Goal: Task Accomplishment & Management: Manage account settings

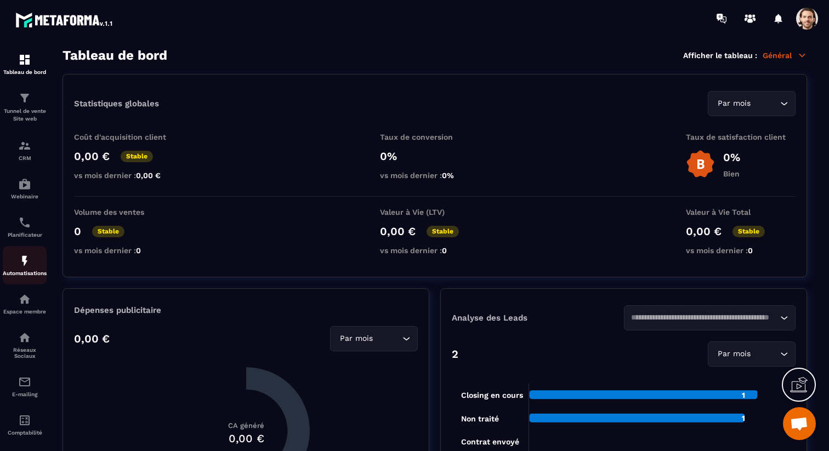
click at [24, 274] on p "Automatisations" at bounding box center [25, 273] width 44 height 6
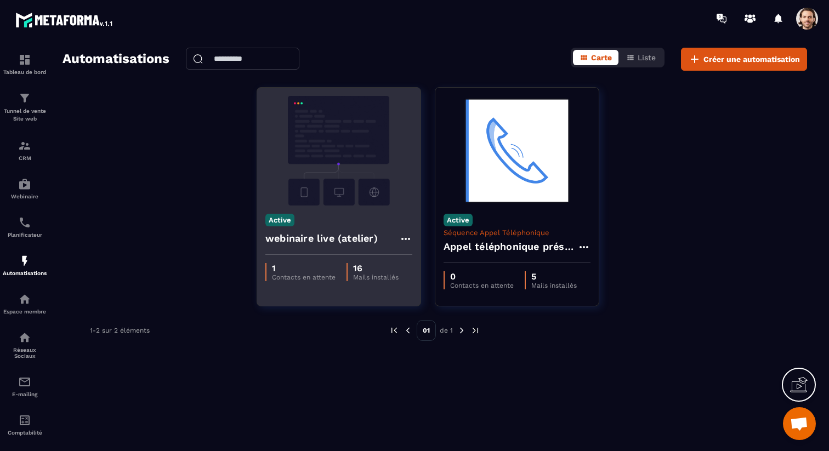
click at [291, 237] on h4 "webinaire live (atelier)" at bounding box center [321, 238] width 112 height 15
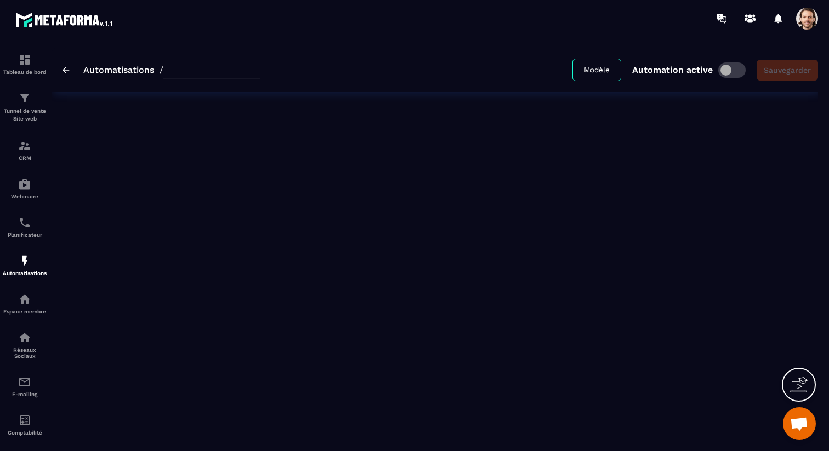
type input "**********"
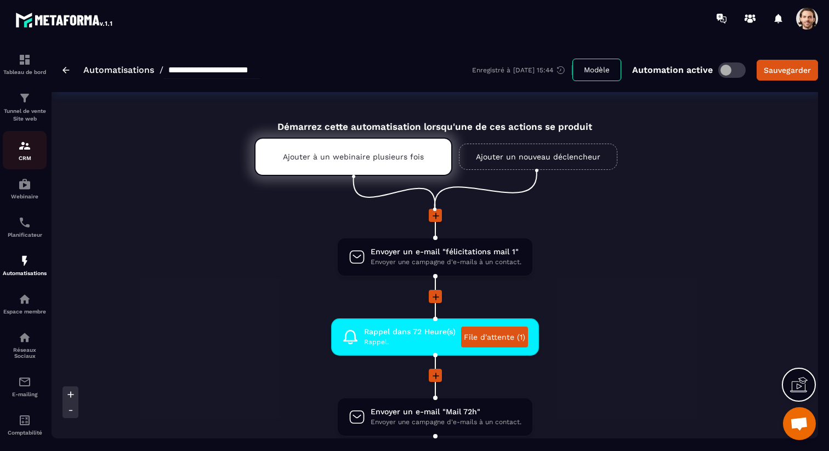
click at [28, 150] on img at bounding box center [24, 145] width 13 height 13
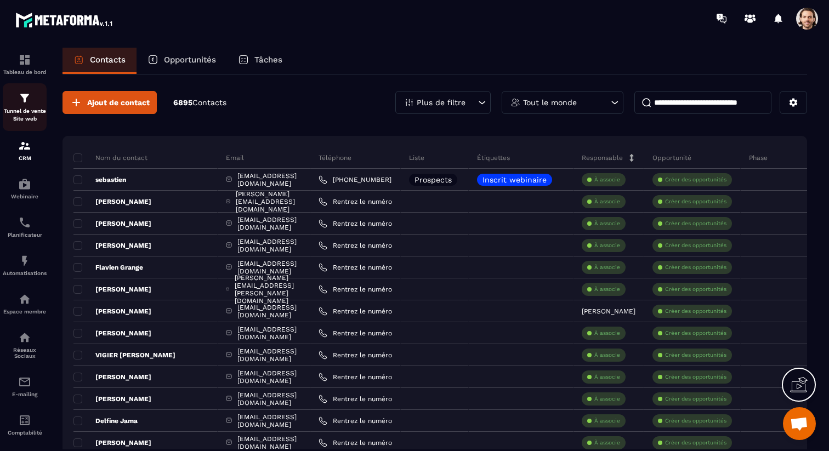
click at [33, 112] on p "Tunnel de vente Site web" at bounding box center [25, 114] width 44 height 15
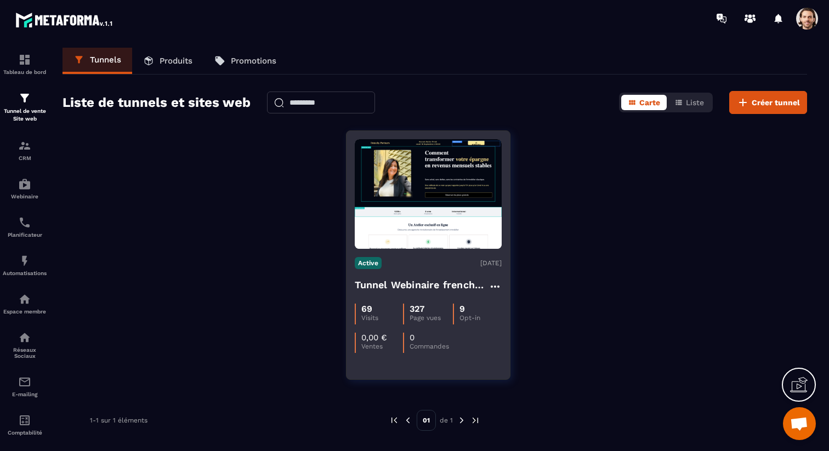
click at [371, 281] on h4 "Tunnel Webinaire frenchy partners" at bounding box center [422, 284] width 134 height 15
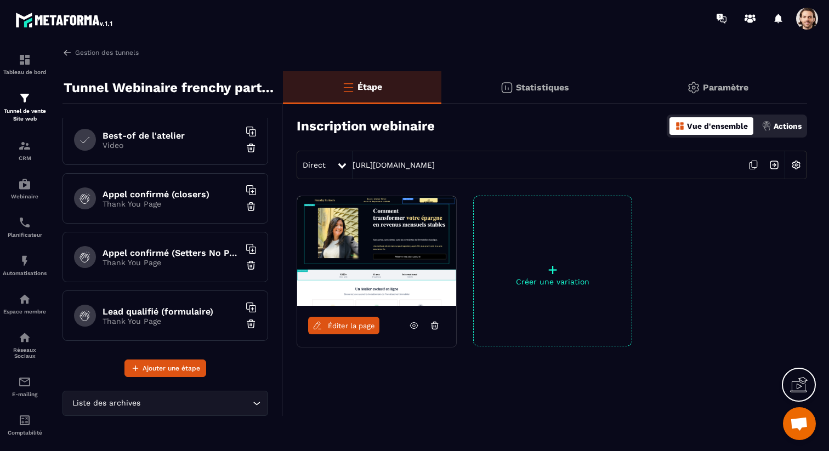
scroll to position [300, 0]
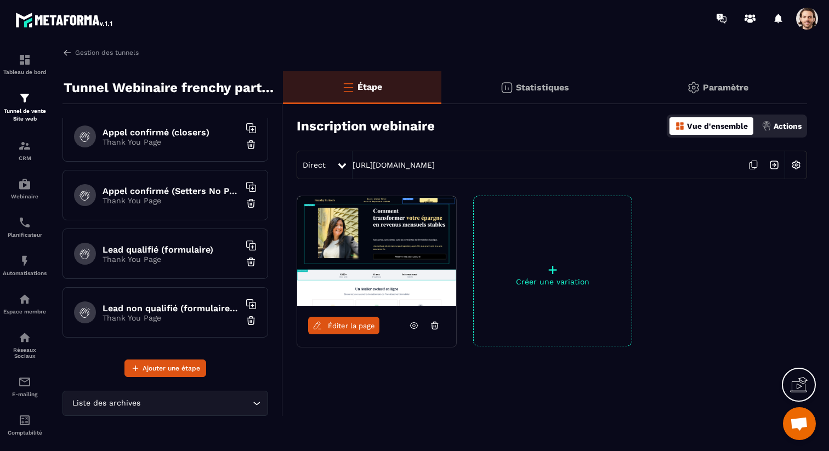
click at [207, 299] on div "Lead non qualifié (formulaire No Pixel/tracking) Thank You Page" at bounding box center [166, 312] width 206 height 50
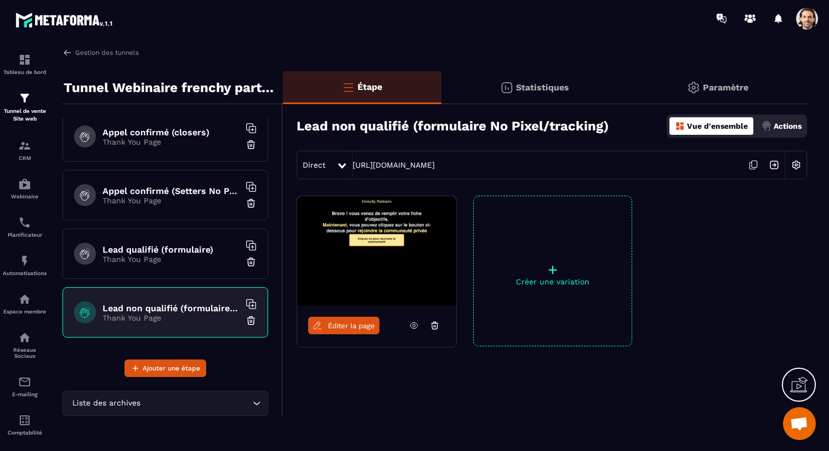
click at [193, 247] on h6 "Lead qualifié (formulaire)" at bounding box center [171, 250] width 137 height 10
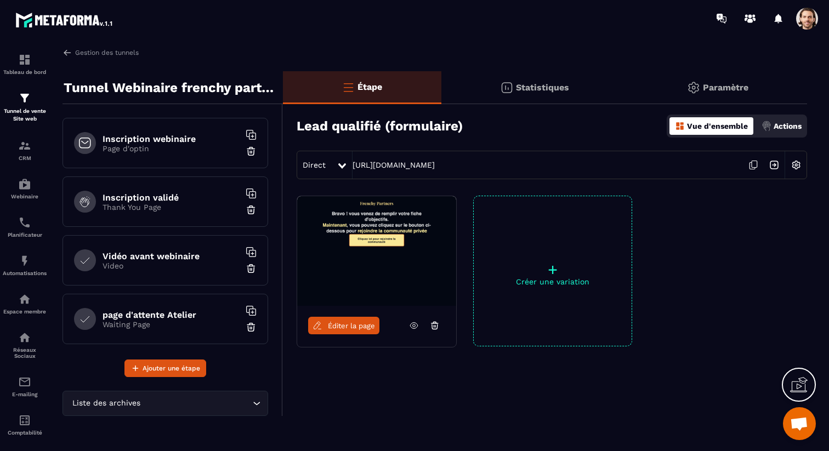
click at [161, 142] on h6 "Inscription webinaire" at bounding box center [171, 139] width 137 height 10
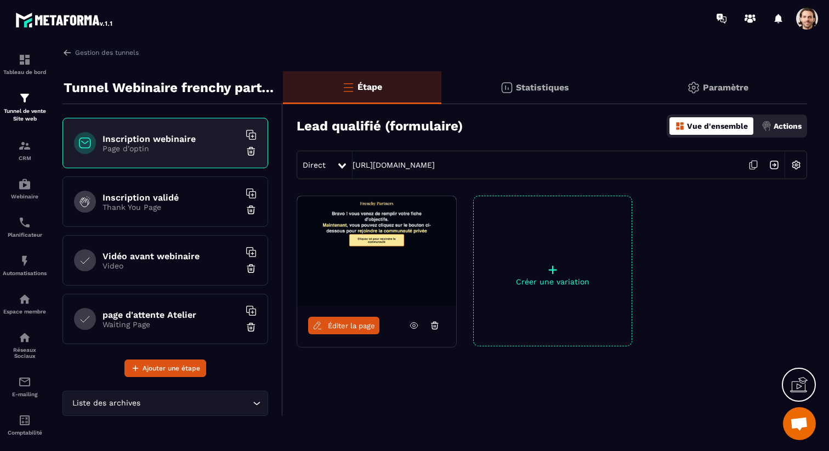
click at [166, 148] on p "Page d'optin" at bounding box center [171, 148] width 137 height 9
click at [163, 192] on h6 "Inscription validé" at bounding box center [171, 197] width 137 height 10
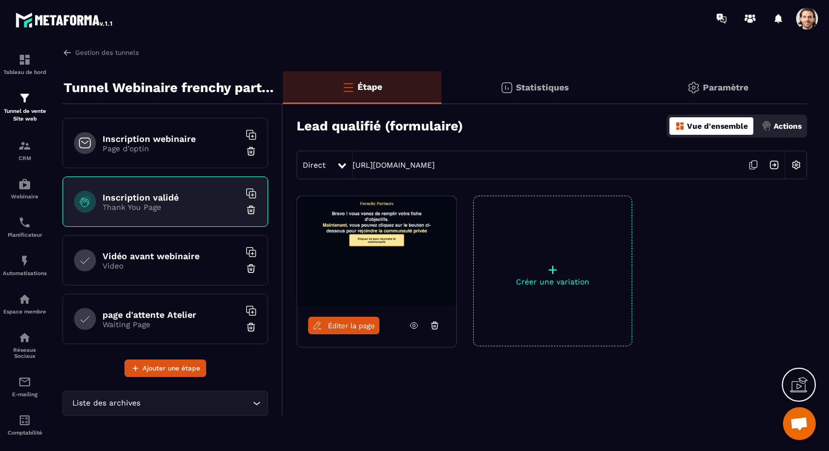
click at [169, 157] on div "Inscription webinaire Page d'optin" at bounding box center [166, 143] width 206 height 50
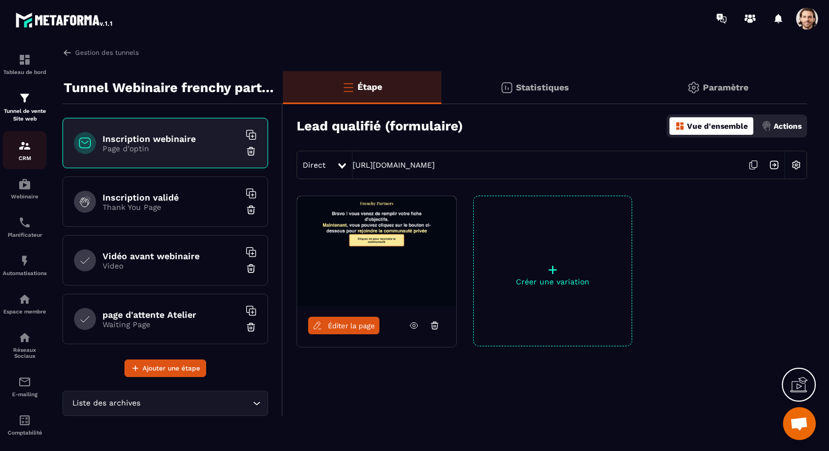
click at [28, 156] on p "CRM" at bounding box center [25, 158] width 44 height 6
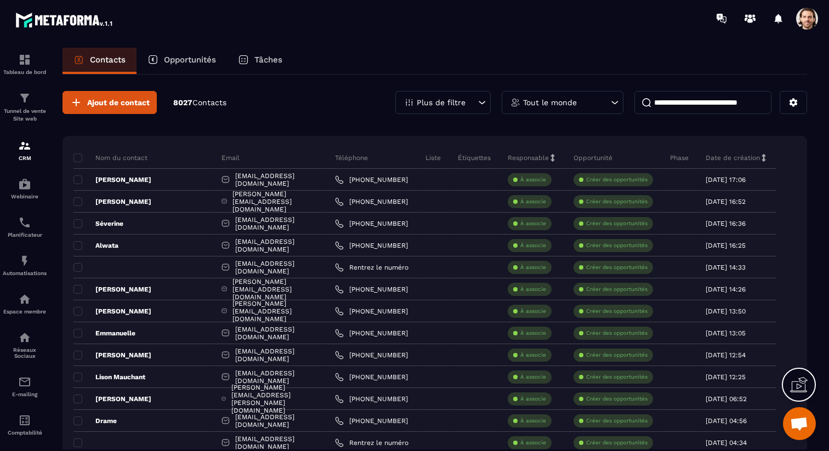
click at [817, 28] on div at bounding box center [807, 19] width 22 height 22
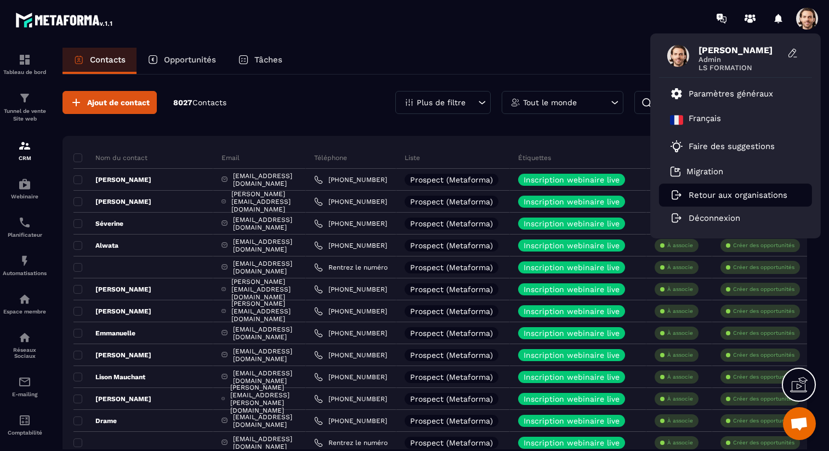
click at [720, 191] on p "Retour aux organisations" at bounding box center [738, 195] width 99 height 10
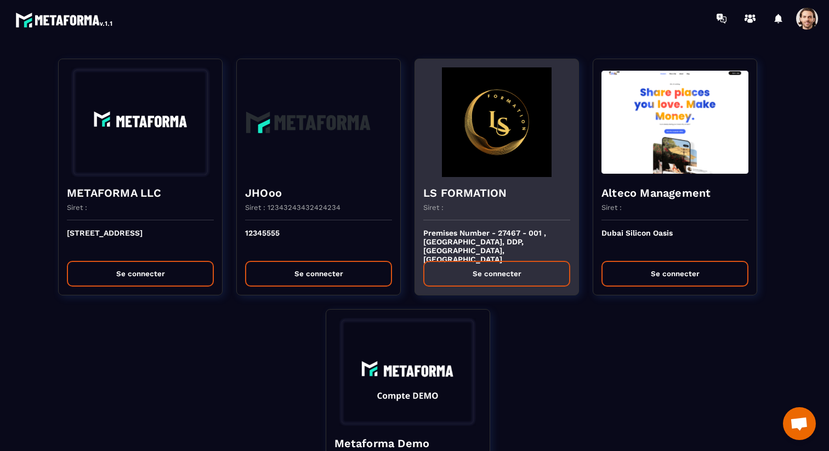
click at [475, 179] on div "LS FORMATION Siret :" at bounding box center [496, 198] width 163 height 43
